Goal: Transaction & Acquisition: Subscribe to service/newsletter

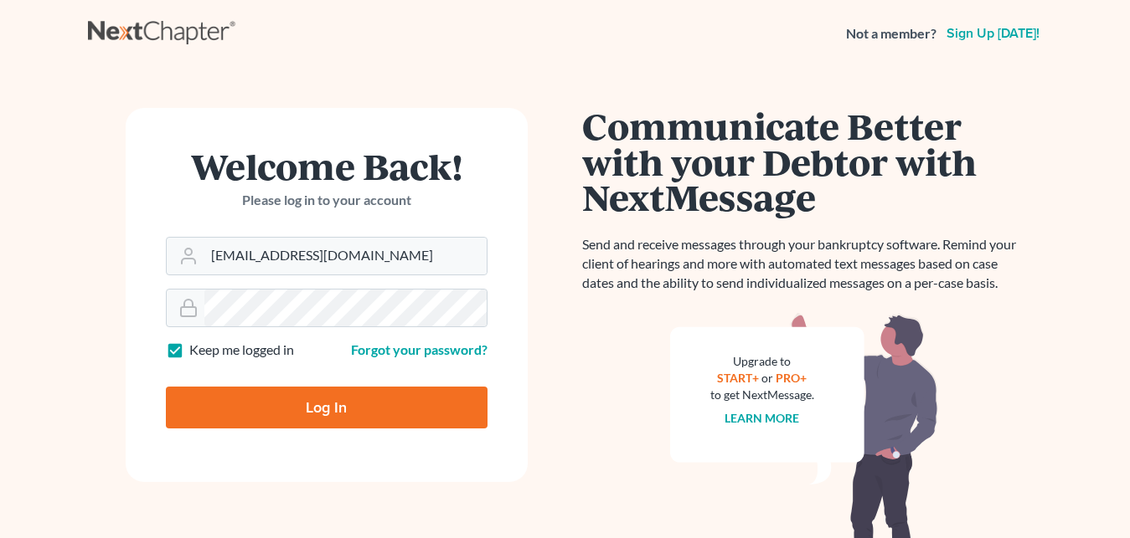
click at [331, 413] on input "Log In" at bounding box center [327, 408] width 322 height 42
type input "Thinking..."
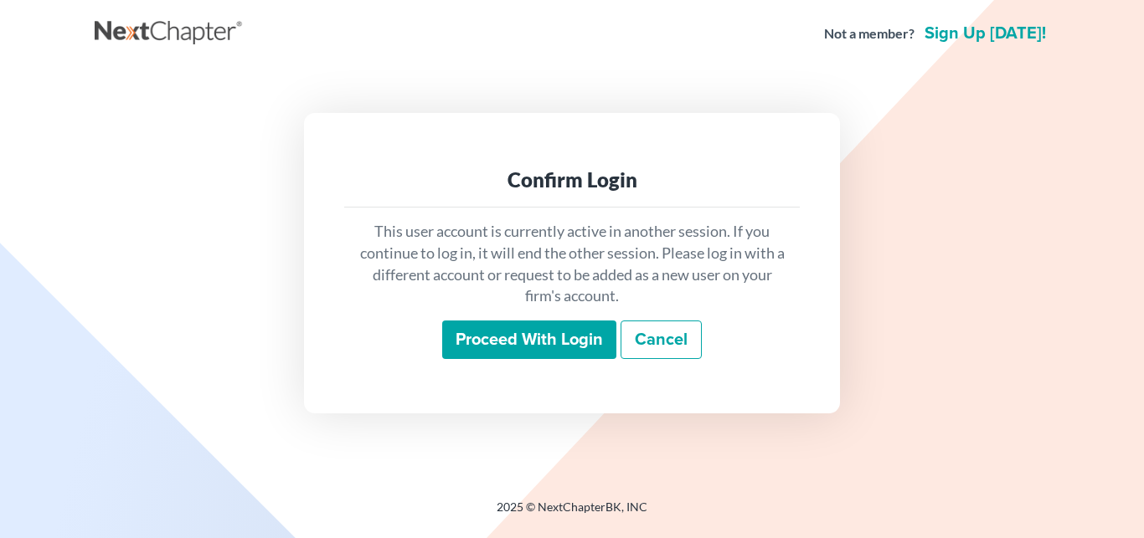
click at [538, 342] on input "Proceed with login" at bounding box center [529, 340] width 174 height 39
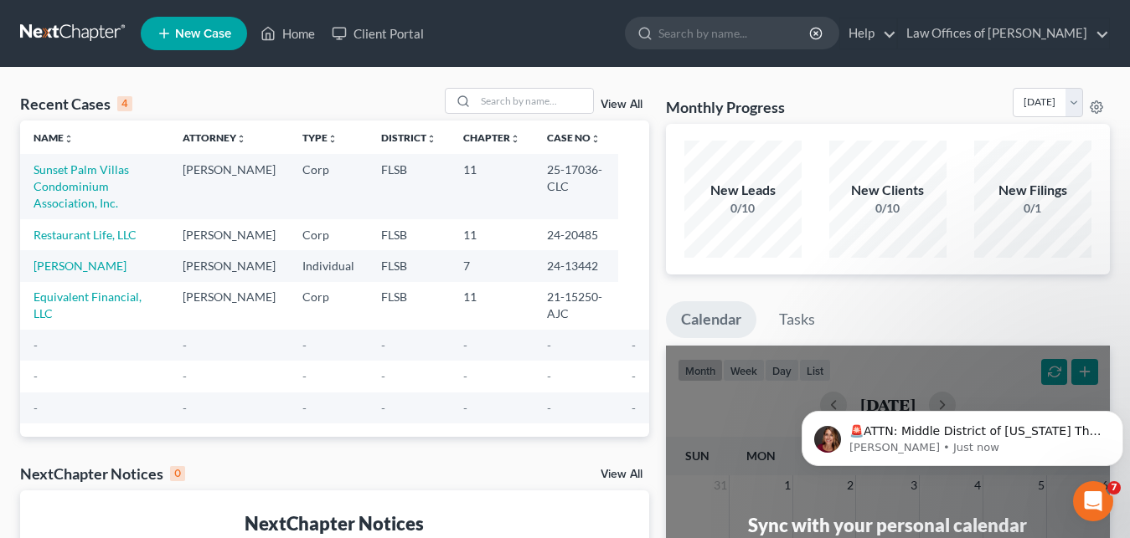
click at [194, 36] on span "New Case" at bounding box center [203, 34] width 56 height 13
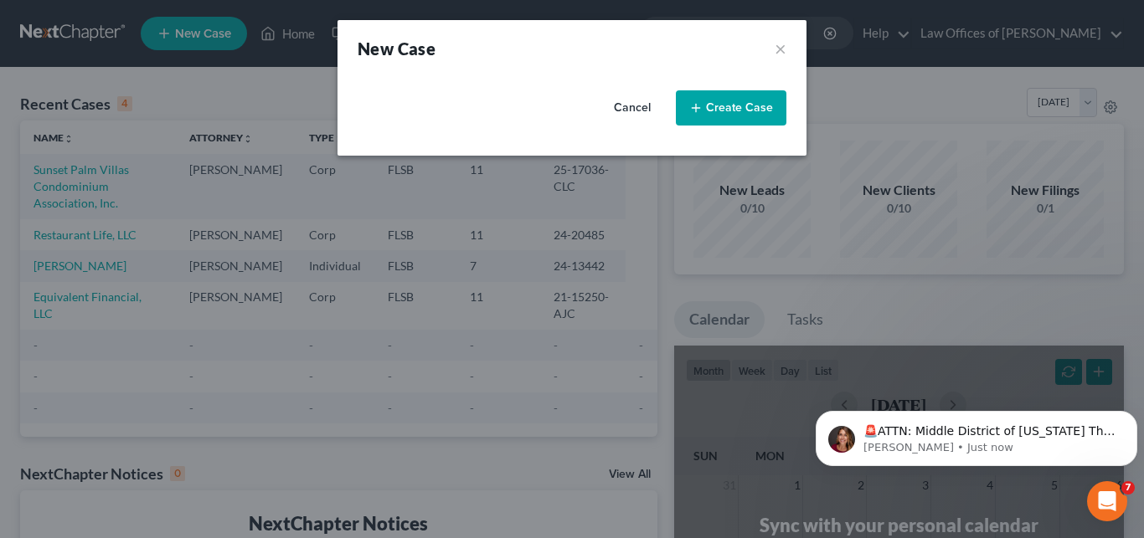
select select "17"
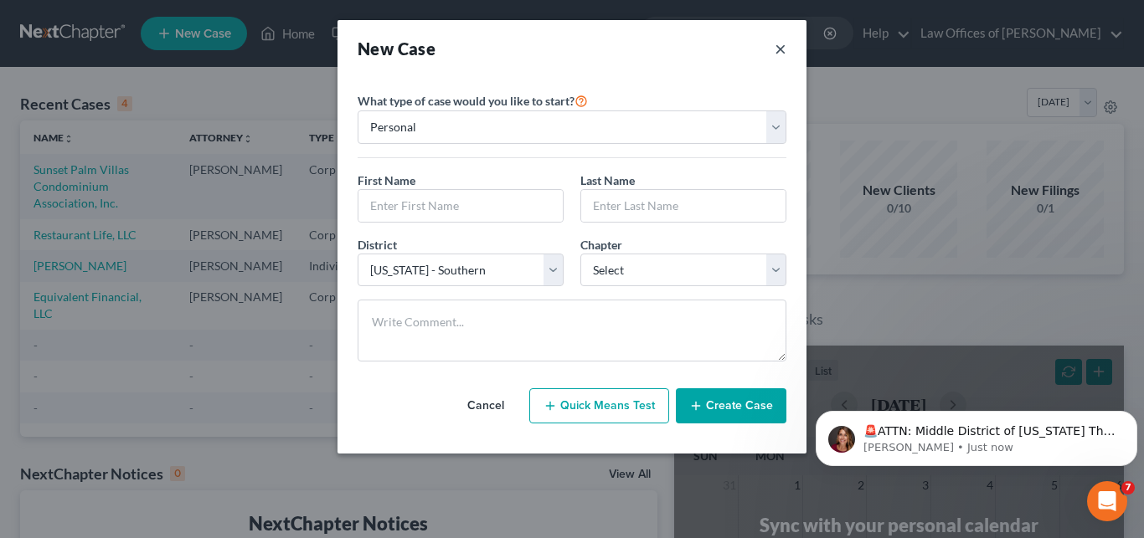
click at [776, 46] on button "×" at bounding box center [781, 48] width 12 height 23
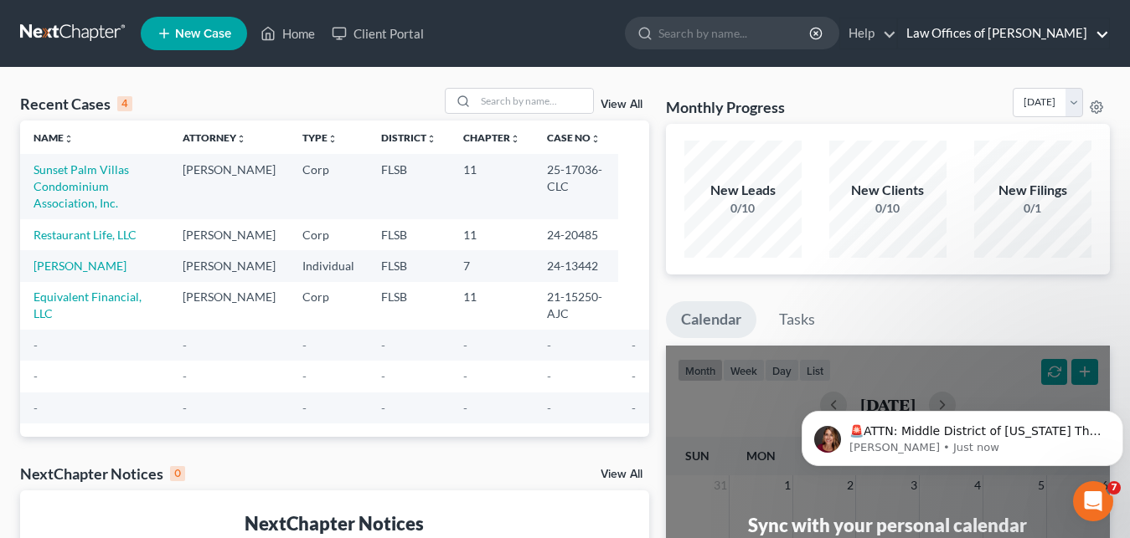
click at [1107, 34] on link "Law Offices of Robert F. Reynolds, P.A." at bounding box center [1003, 33] width 211 height 30
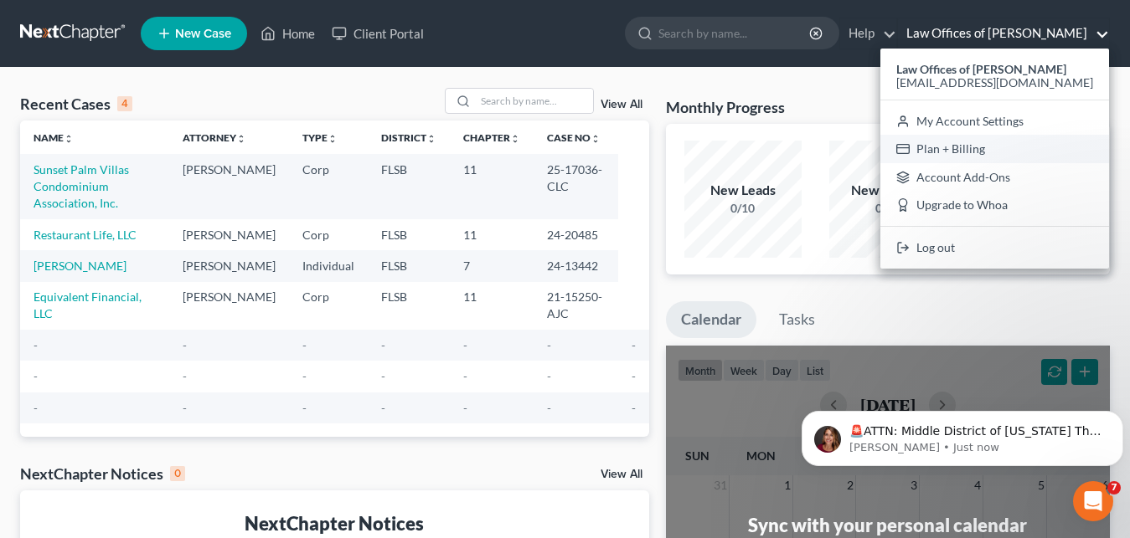
click at [930, 146] on link "Plan + Billing" at bounding box center [994, 149] width 229 height 28
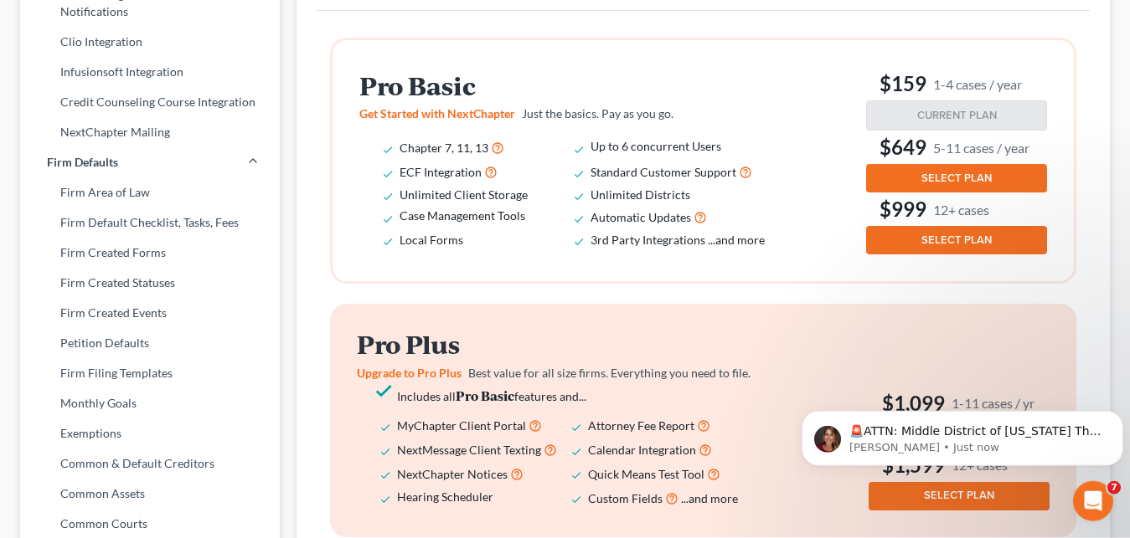
scroll to position [508, 0]
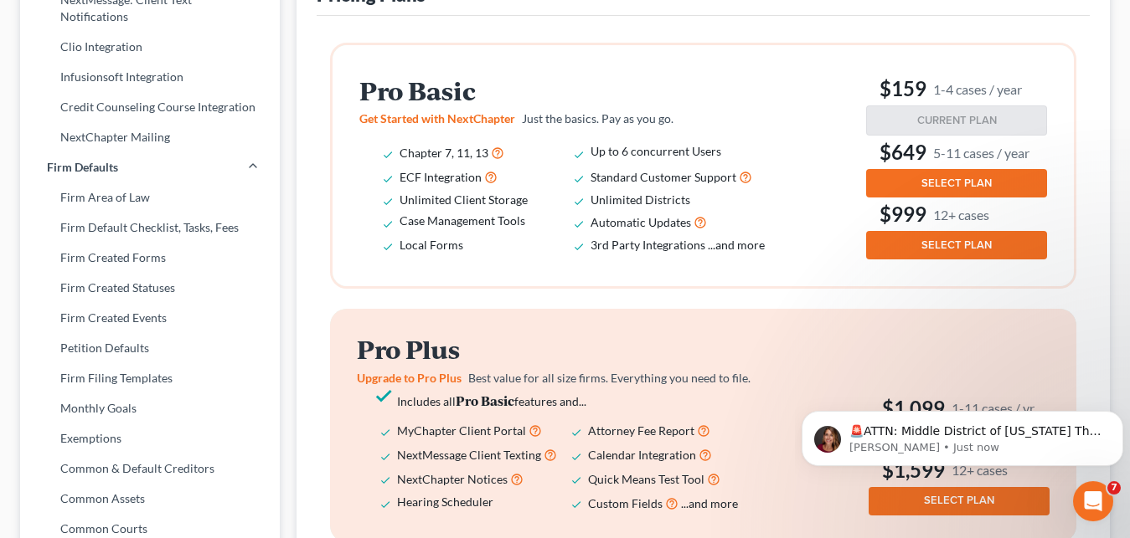
click at [958, 179] on span "SELECT PLAN" at bounding box center [956, 183] width 70 height 13
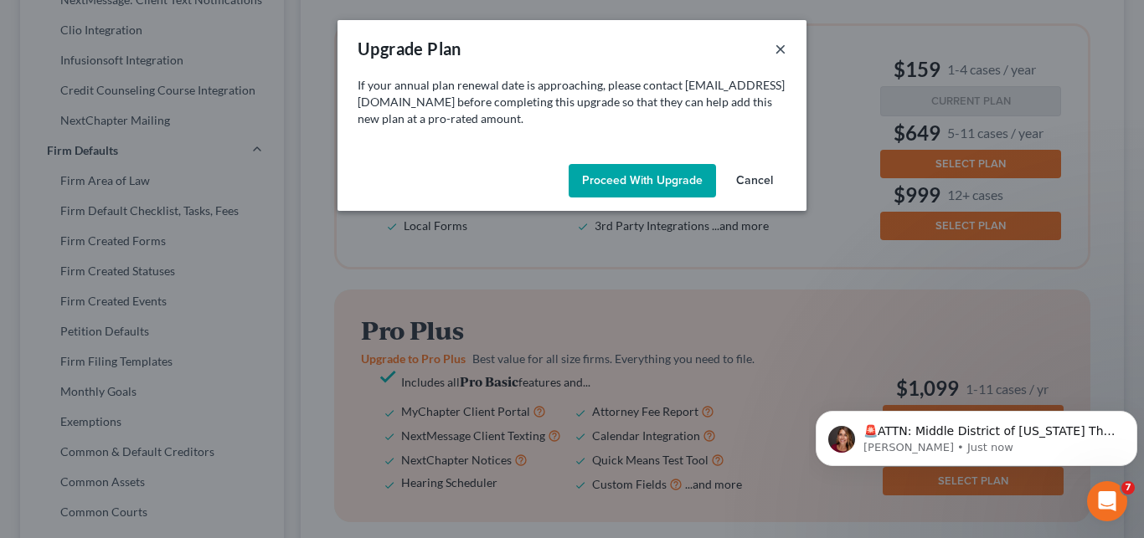
click at [777, 49] on button "×" at bounding box center [781, 49] width 12 height 20
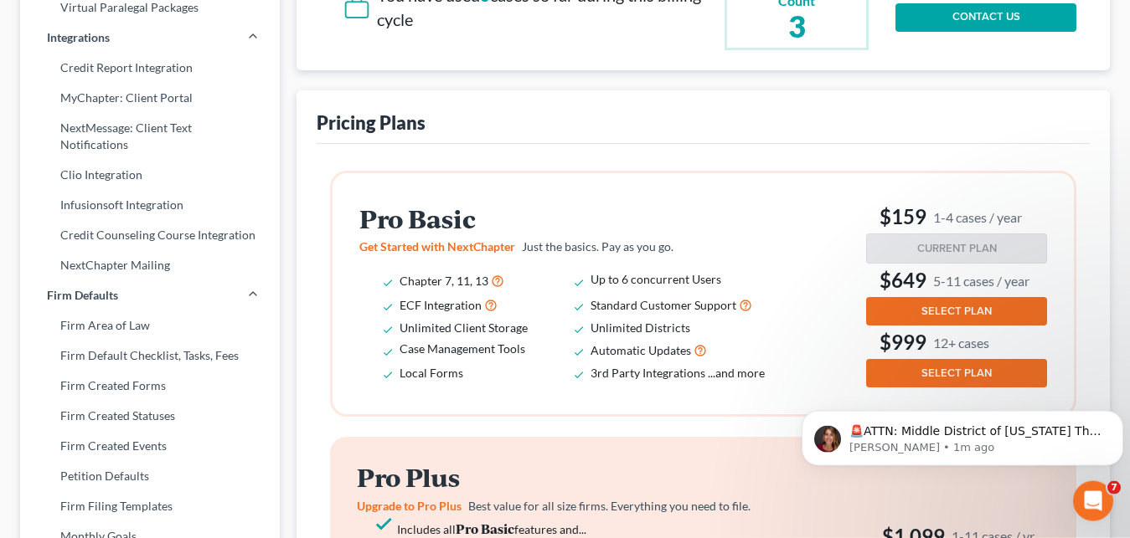
scroll to position [255, 0]
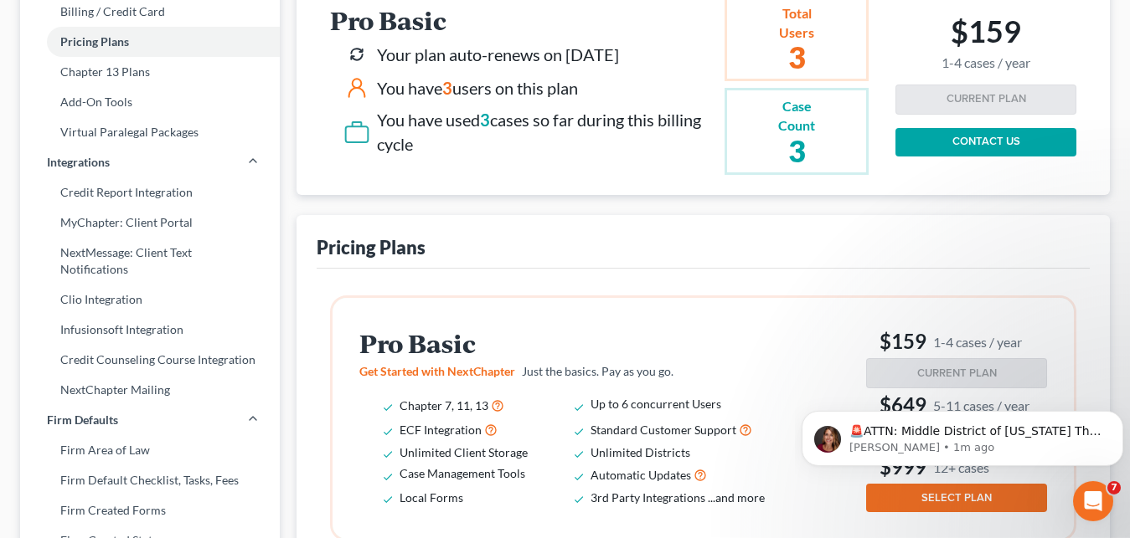
click at [987, 137] on link "CONTACT US" at bounding box center [985, 142] width 181 height 28
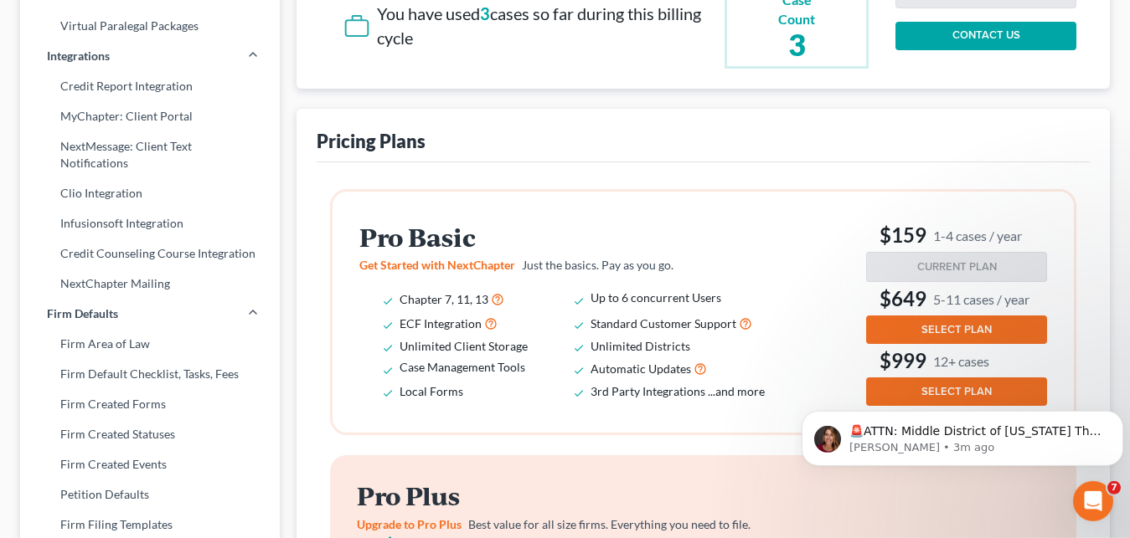
scroll to position [391, 0]
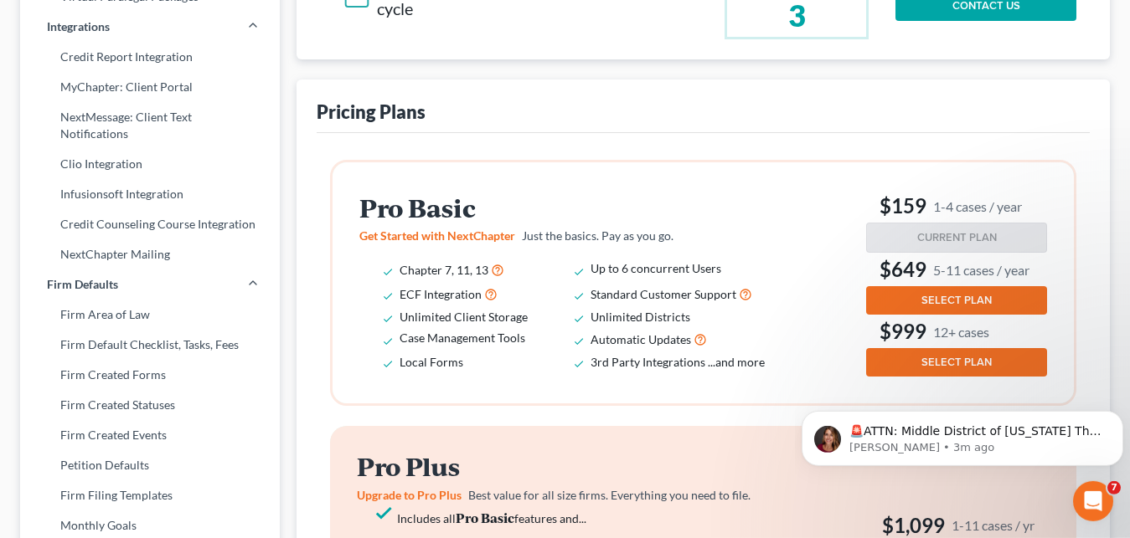
click at [945, 295] on span "SELECT PLAN" at bounding box center [956, 300] width 70 height 13
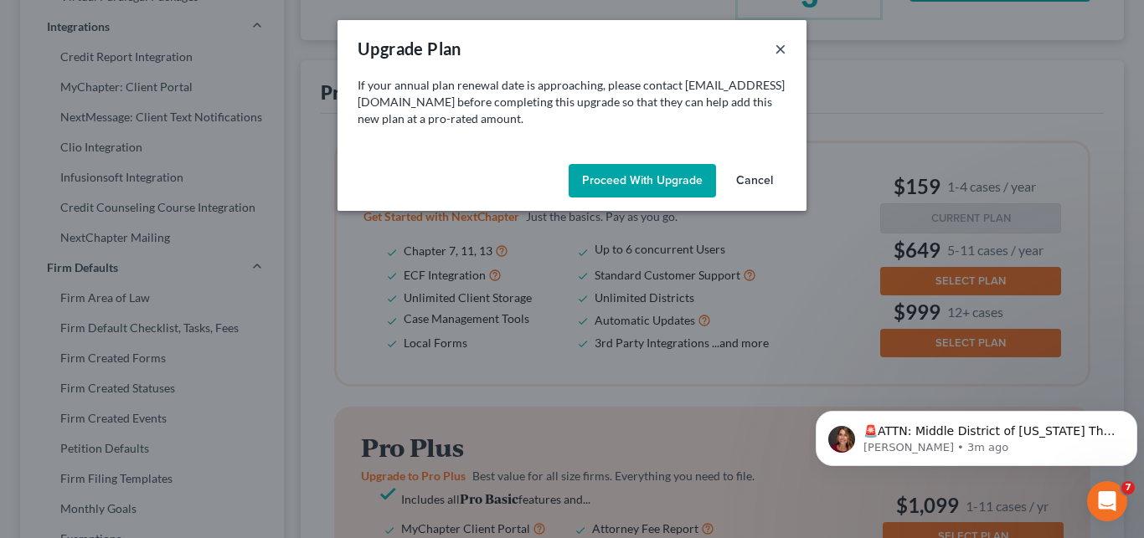
click at [780, 46] on button "×" at bounding box center [781, 49] width 12 height 20
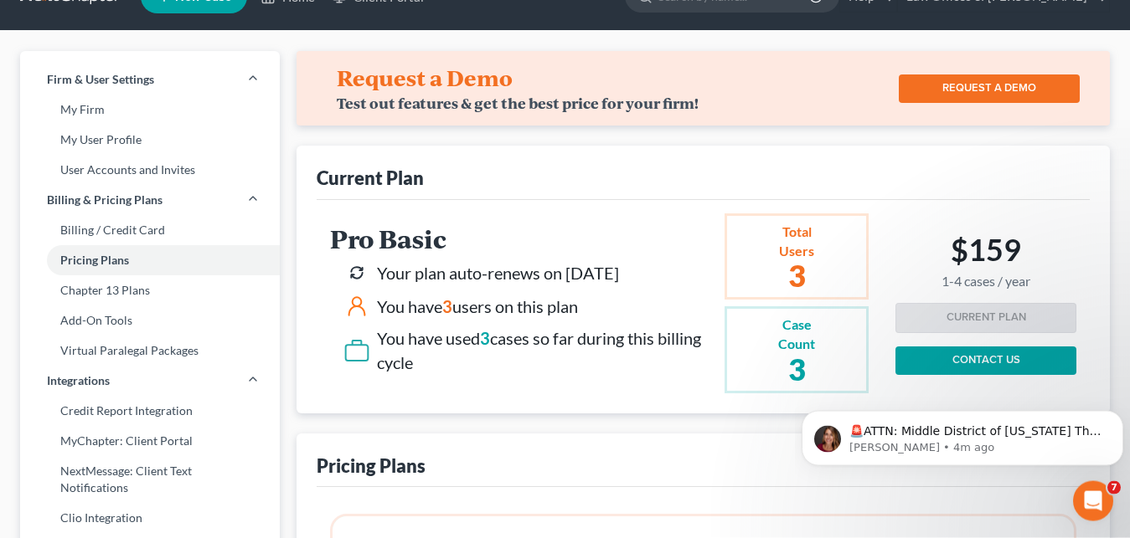
scroll to position [0, 0]
